Goal: Task Accomplishment & Management: Use online tool/utility

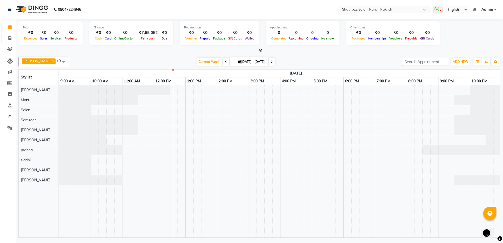
click at [4, 37] on link "Invoice" at bounding box center [8, 38] width 13 height 9
select select "485"
select select "service"
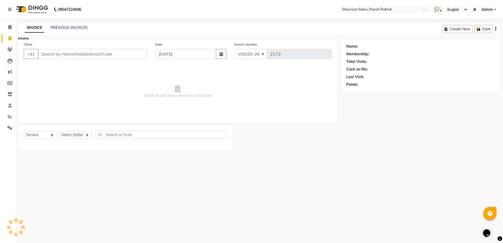
click at [12, 39] on span at bounding box center [9, 39] width 9 height 6
select select "service"
type input "2173"
select select "485"
